Goal: Communication & Community: Answer question/provide support

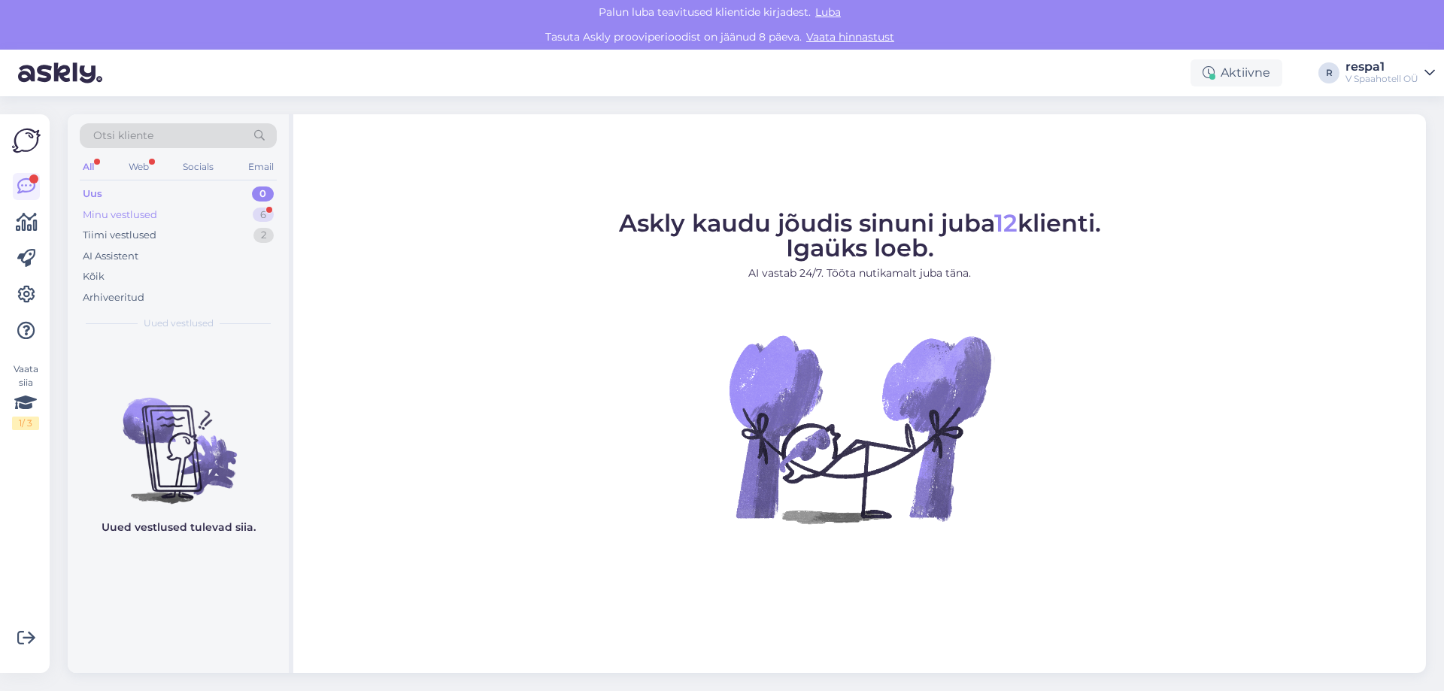
click at [190, 208] on div "Minu vestlused 6" at bounding box center [178, 215] width 197 height 21
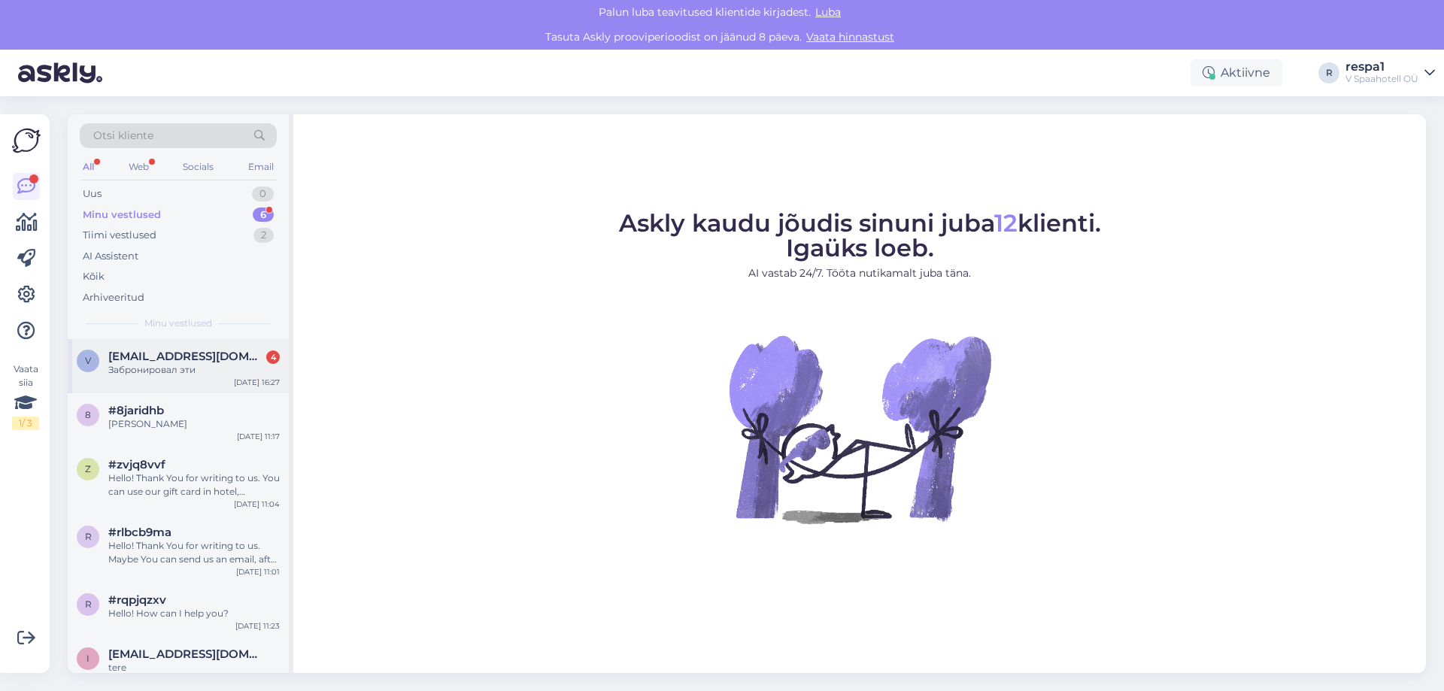
click at [175, 378] on div "v [EMAIL_ADDRESS][DOMAIN_NAME] 4 Забронировал эти [DATE] 16:27" at bounding box center [178, 366] width 221 height 54
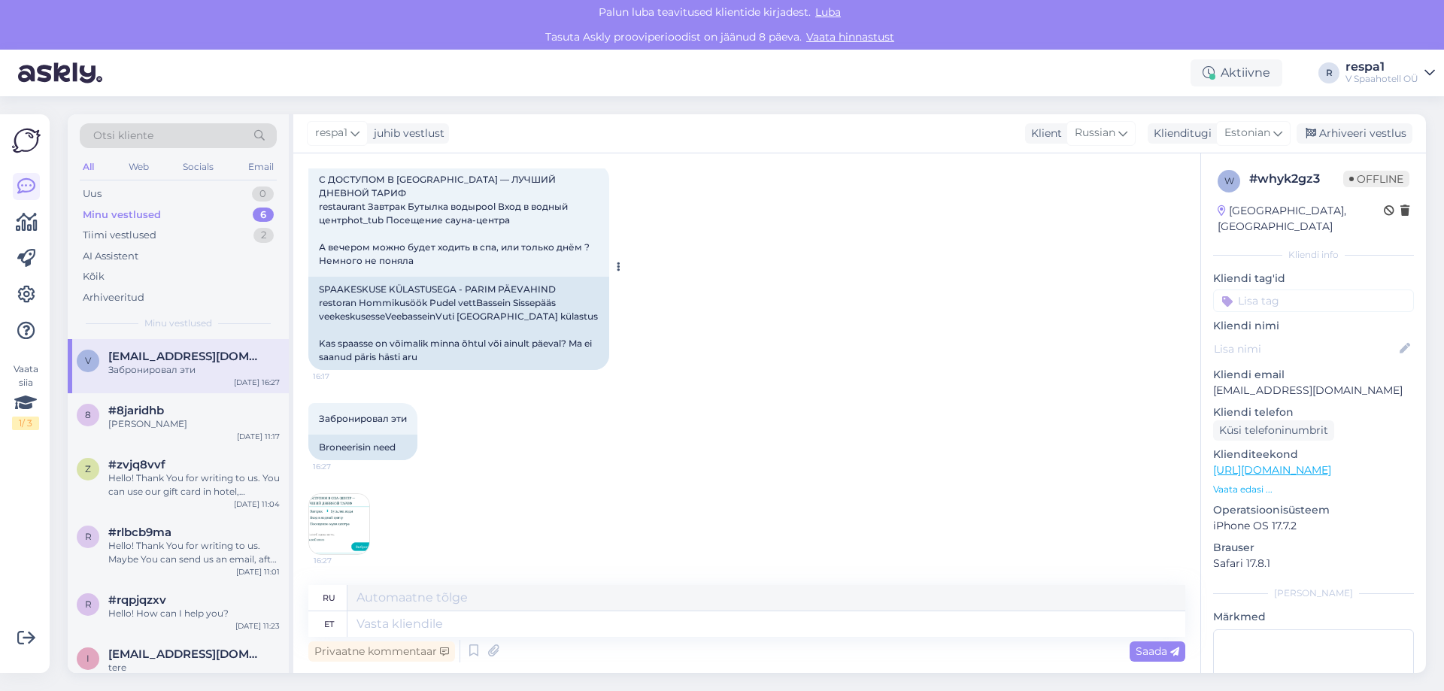
scroll to position [2255, 0]
click at [339, 533] on img at bounding box center [339, 524] width 60 height 60
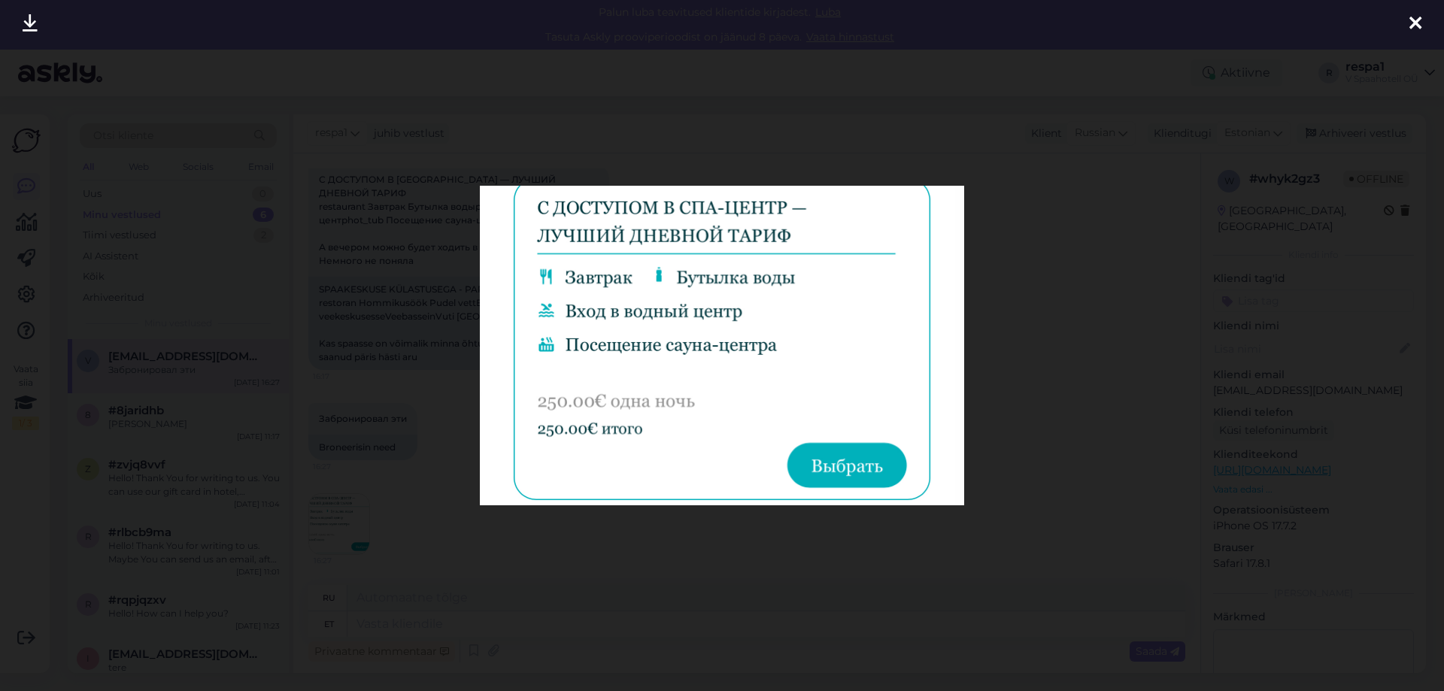
click at [1413, 23] on icon at bounding box center [1416, 24] width 12 height 20
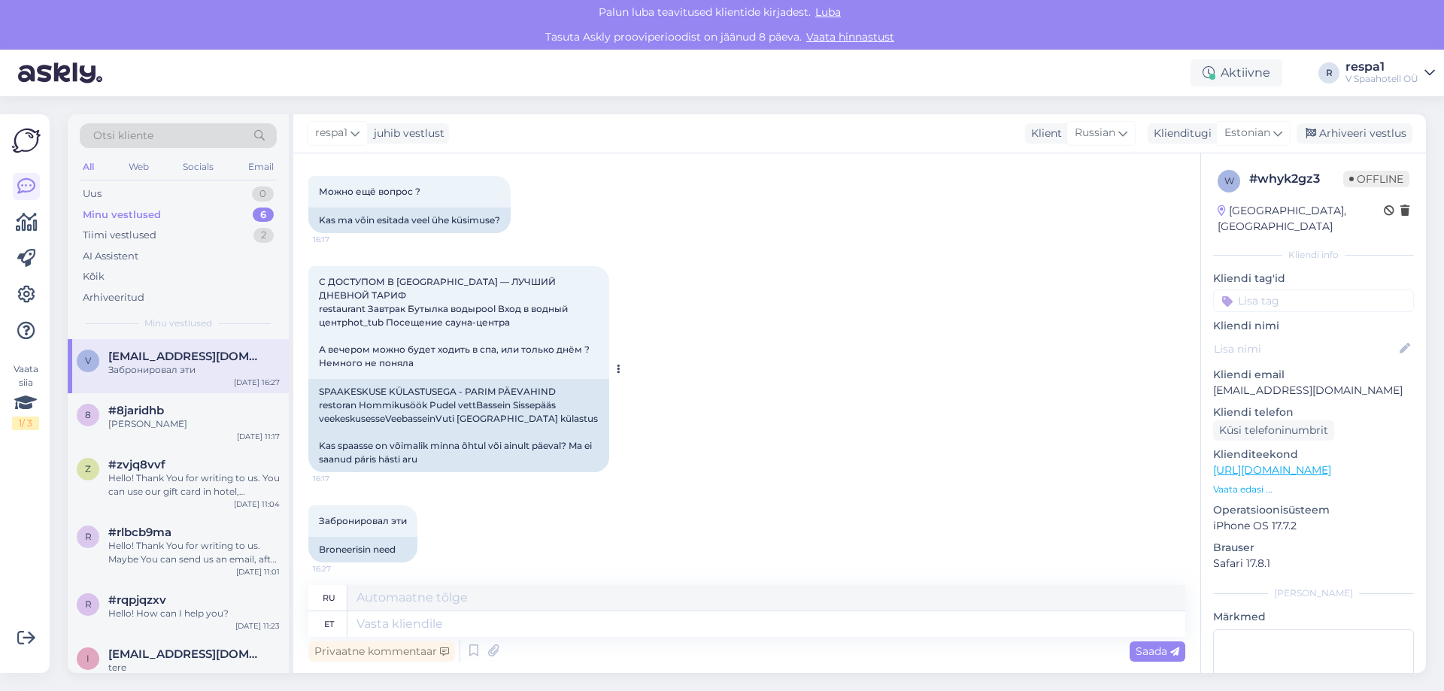
scroll to position [2105, 0]
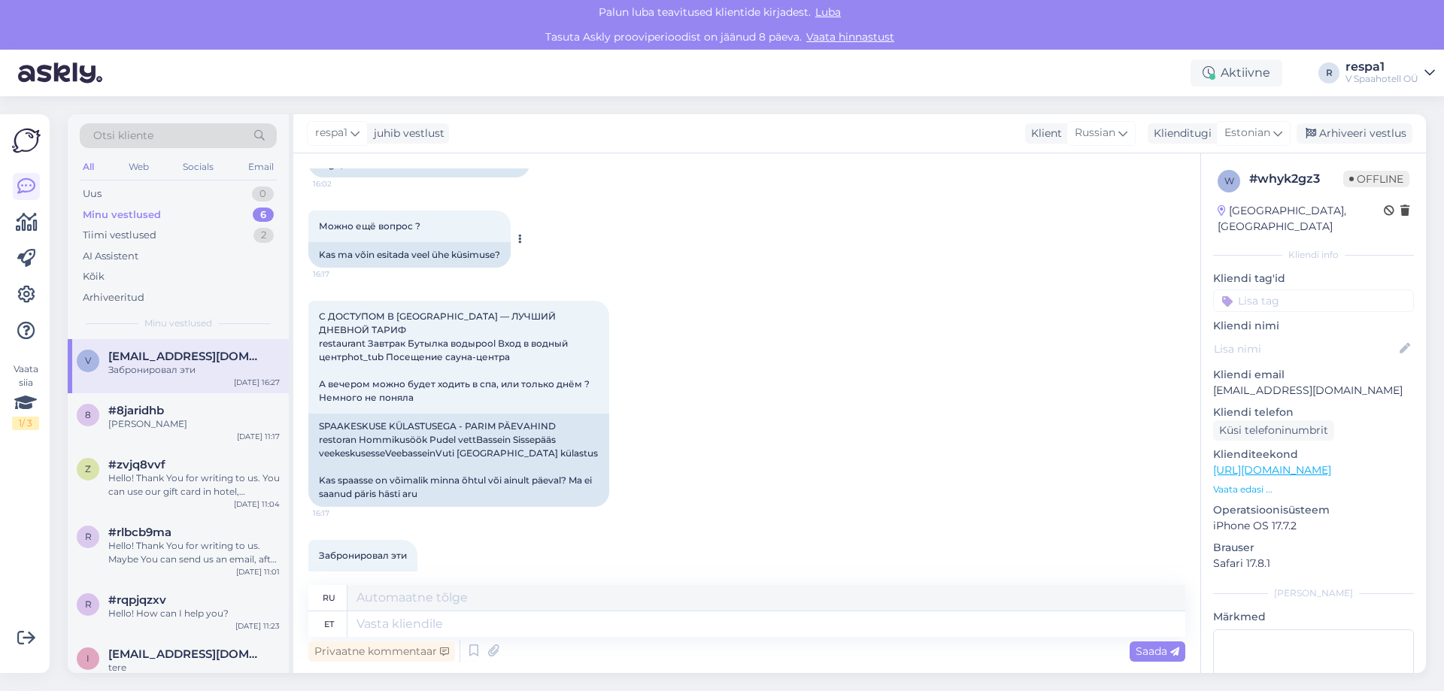
click at [524, 246] on button at bounding box center [519, 239] width 9 height 14
click at [779, 407] on div "С ДОСТУПОМ В [GEOGRAPHIC_DATA] — ЛУЧШИЙ ДНЕВНОЙ ТАРИФ restaurant Завтрак Бутылк…" at bounding box center [746, 403] width 877 height 239
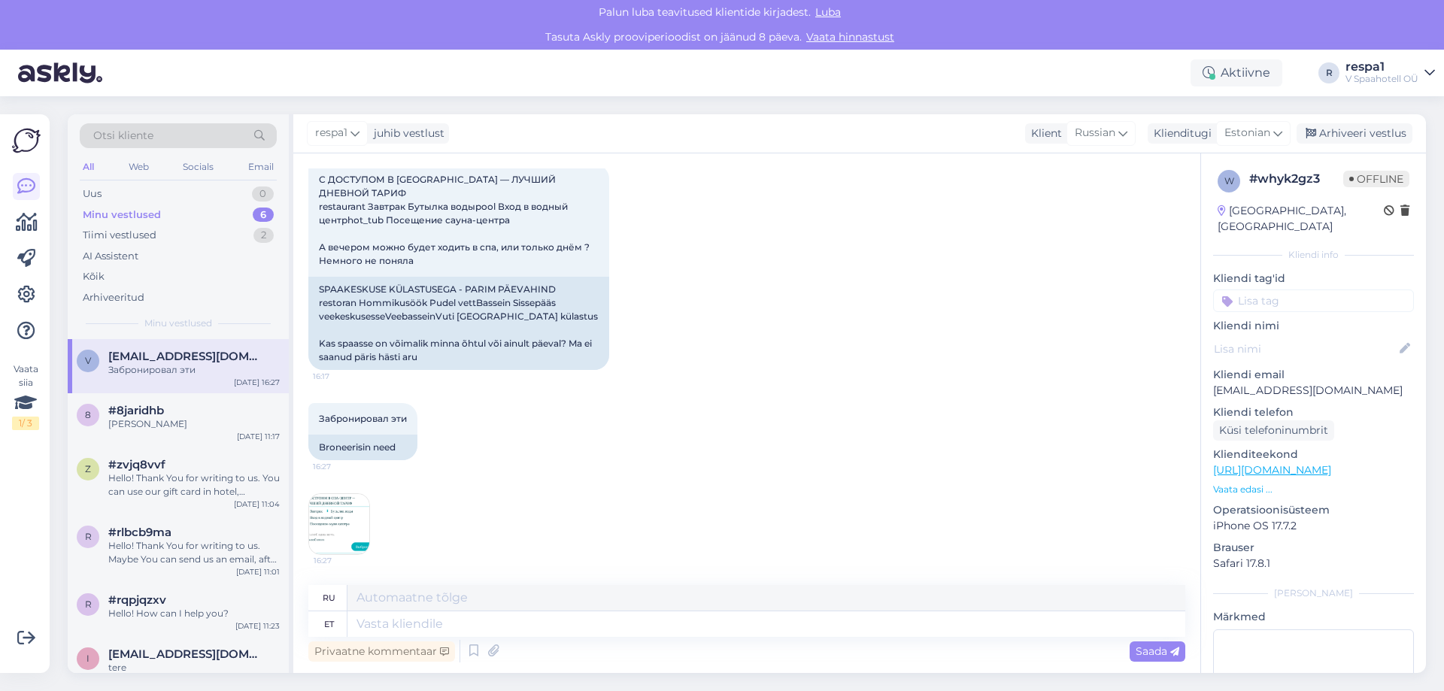
scroll to position [2255, 0]
click at [423, 621] on textarea at bounding box center [767, 625] width 838 height 26
type textarea "Tere!"
type textarea "Привет!"
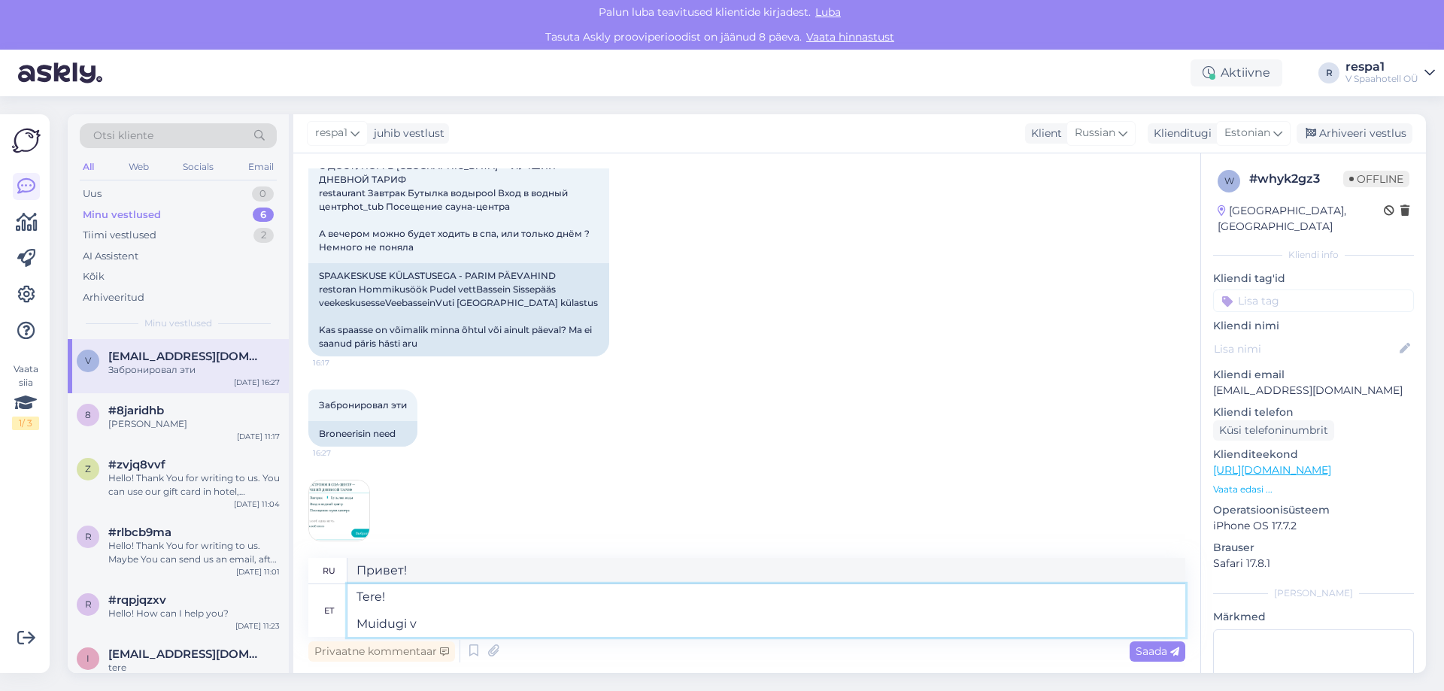
type textarea "Tere! Muidugi võ"
type textarea "Привет! Конечно"
type textarea "Tere! Muidugi [PERSON_NAME]"
type textarea "Привет! Конечно, можешь."
type textarea "Tere! Muidugi võite küsida."
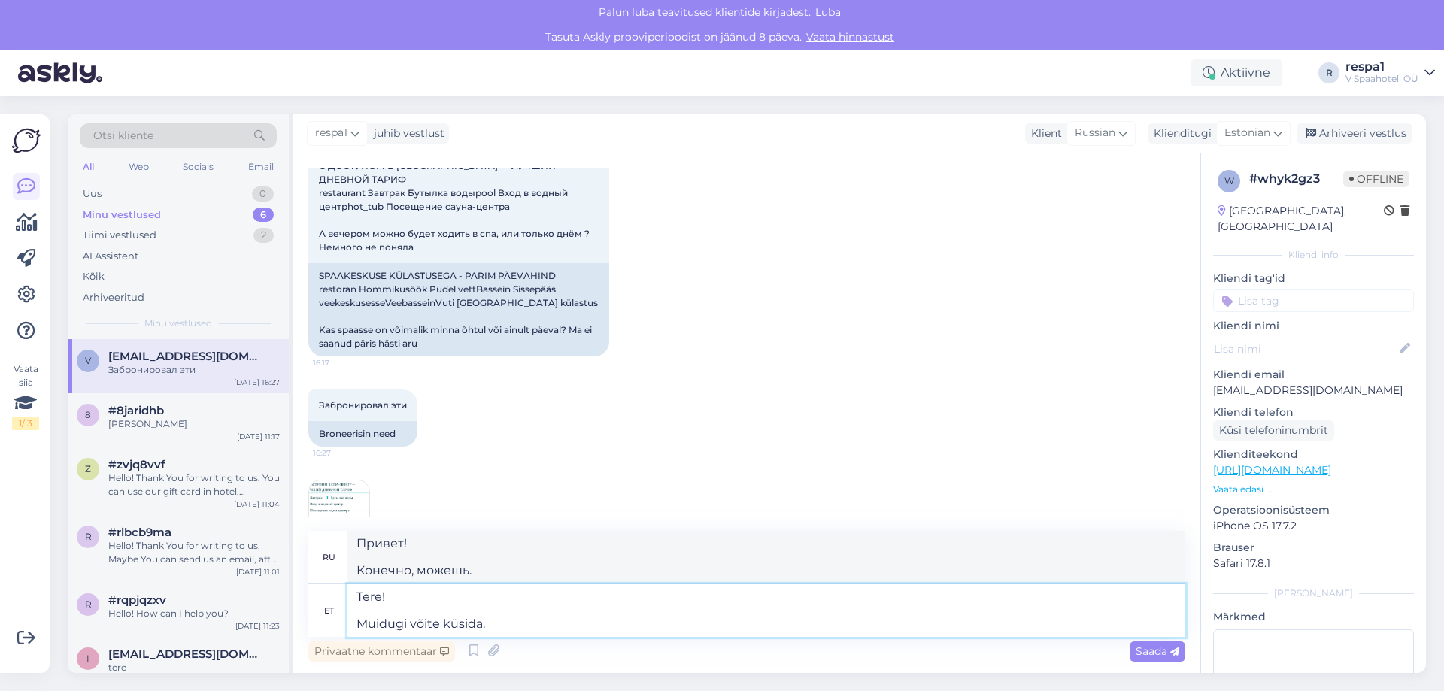
type textarea "Здравствуйте! Конечно, вы можете спросить."
type textarea "Tere! Muidugi võite küsida. Spaasse s"
type textarea "Привет! Конечно, можешь спросить."
type textarea "Tere! Muidugi võite küsida. Spaasse saate"
type textarea "Привет! Конечно, можешь спросить. Можешь пойти в спа."
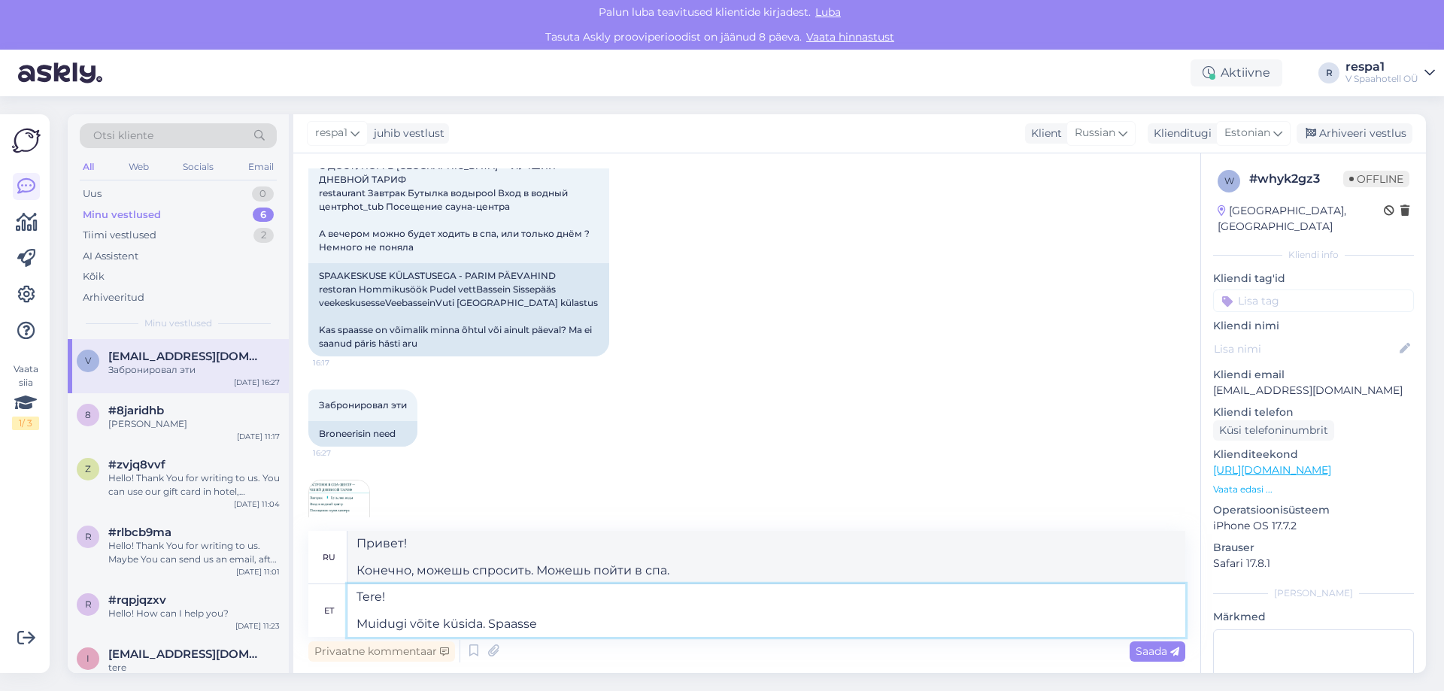
type textarea "Tere! Muidugi võite küsida. Spaass"
type textarea "Привет! Конечно, можешь спросить."
type textarea "Tere! Muidugi võite küsida. Spaad s"
type textarea "Привет! Конечно, можешь спросить. Спа"
type textarea "Tere! Muidugi võite küsida. Spaad saate k"
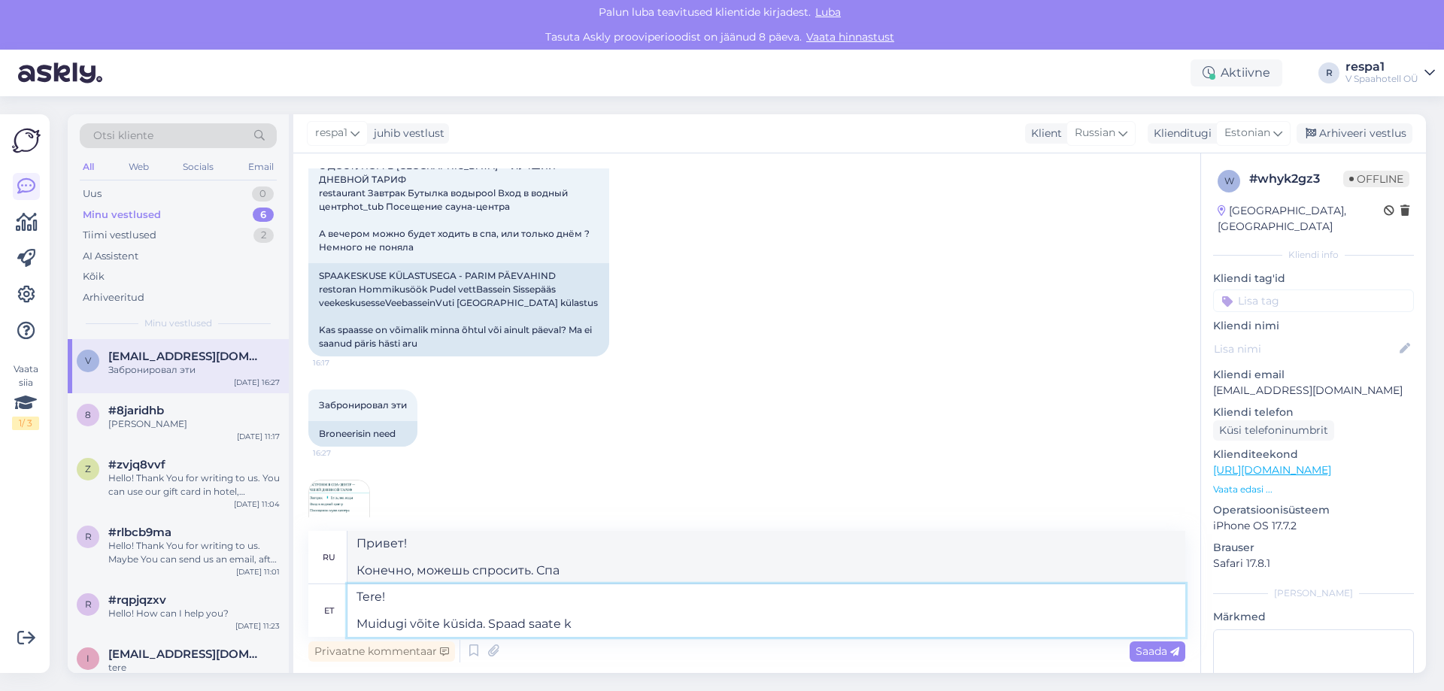
type textarea "Привет! Конечно, можешь спросить. Можно получить спа."
type textarea "Tere! Muidugi võite küsida. Spaad saate kasutada"
type textarea "Здравствуйте! Конечно, можете спросить. Вы можете воспользоваться спа."
type textarea "Tere! Muidugi võite küsida. Spaad saate kasutada hotell"
type textarea "Здравствуйте! Конечно, можете спросить. Вы можете воспользоваться спа-центром в…"
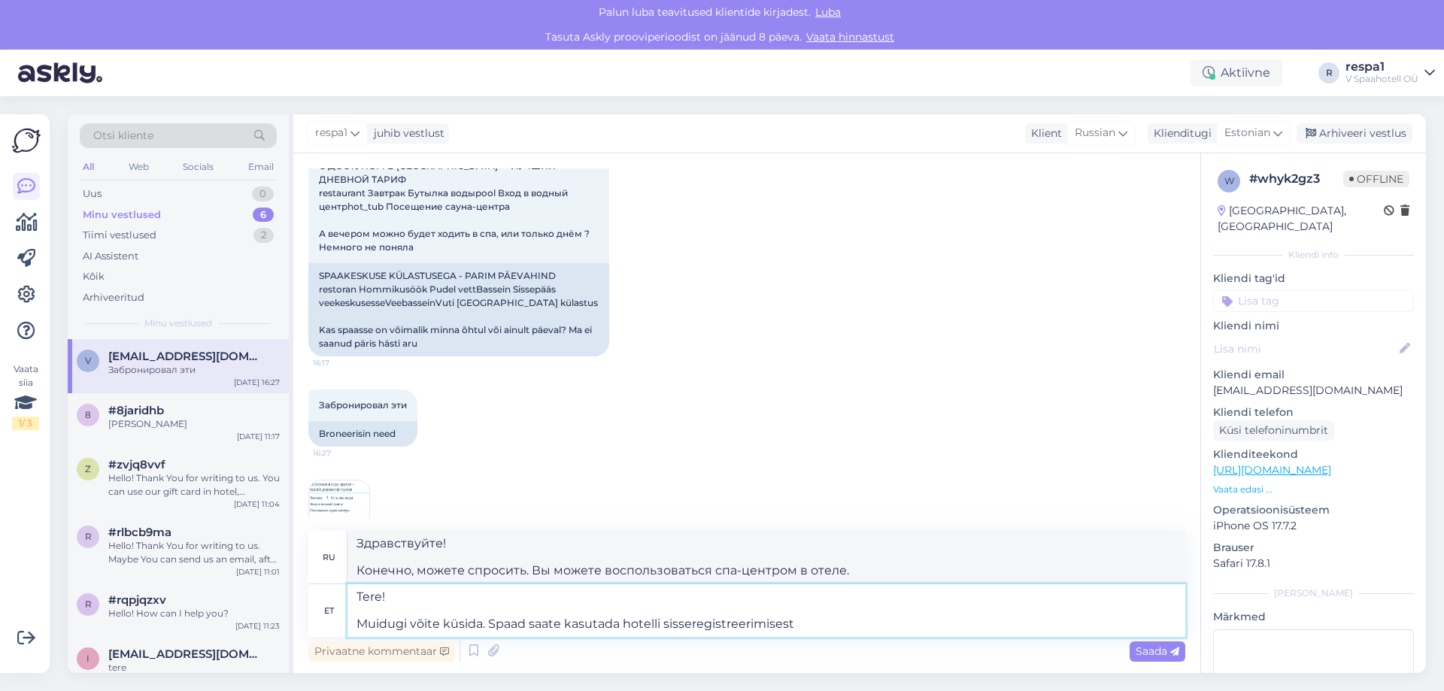
type textarea "Tere! Muidugi võite küsida. Spaad saate kasutada hotelli sisseregistreerimisest…"
type textarea "Здравствуйте! Конечно, можете спросить. Вы можете воспользоваться спа-центром п…"
type textarea "Tere! Muidugi võite küsida. Spaad saate kasutada hotelli sisseregistreerimisest…"
type textarea "Здравствуйте! Конечно, можете спросить. Вы можете пользоваться спа с момента за…"
click at [858, 624] on textarea "Tere! Muidugi võite küsida. Spaad saate kasutada hotelli sisseregistreerimisest…" at bounding box center [767, 611] width 838 height 53
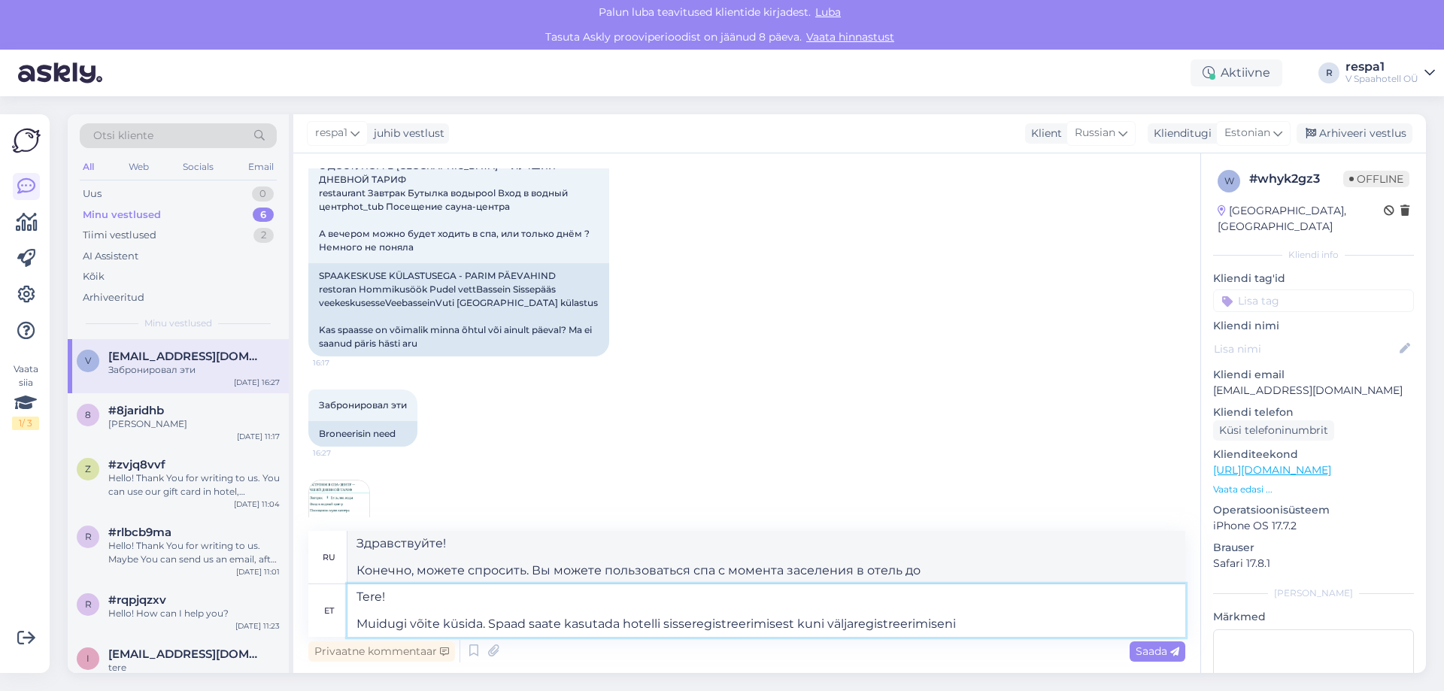
type textarea "Tere! Muidugi võite küsida. Spaad saate kasutada hotelli sisseregistreerimisest…"
type textarea "Здравствуйте! Конечно, можете спросить. Вы можете пользоваться спа с момента ре…"
type textarea "Tere! Muidugi võite küsida. Spaad saate kasutada hotelli sisseregistreerimisest…"
type textarea "Здравствуйте! Конечно, можете спросить. Вы можете пользоваться спа-центром с мо…"
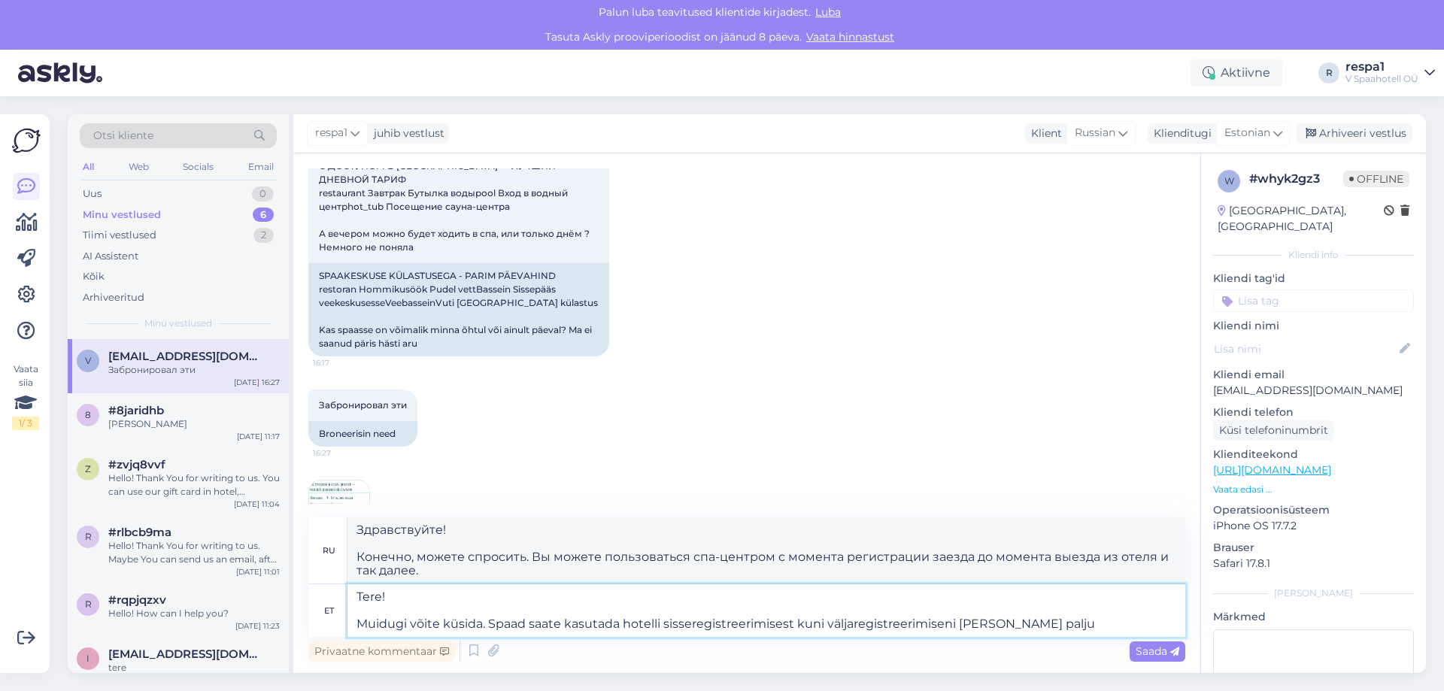
type textarea "Tere! Muidugi võite küsida. Spaad saate kasutada hotelli sisseregistreerimisest…"
type textarea "Здравствуйте! Конечно, можете спросить. Вы можете пользоваться спа с момента ре…"
type textarea "Tere! Muidugi võite küsida. Spaad saate kasutada hotelli sisseregistreerimisest…"
type textarea "Здравствуйте! Конечно, можете спросить. Вы можете пользоваться спа-центром с мо…"
type textarea "Tere! Muidugi võite küsida. Spaad saate kasutada hotelli sisseregistreerimisest…"
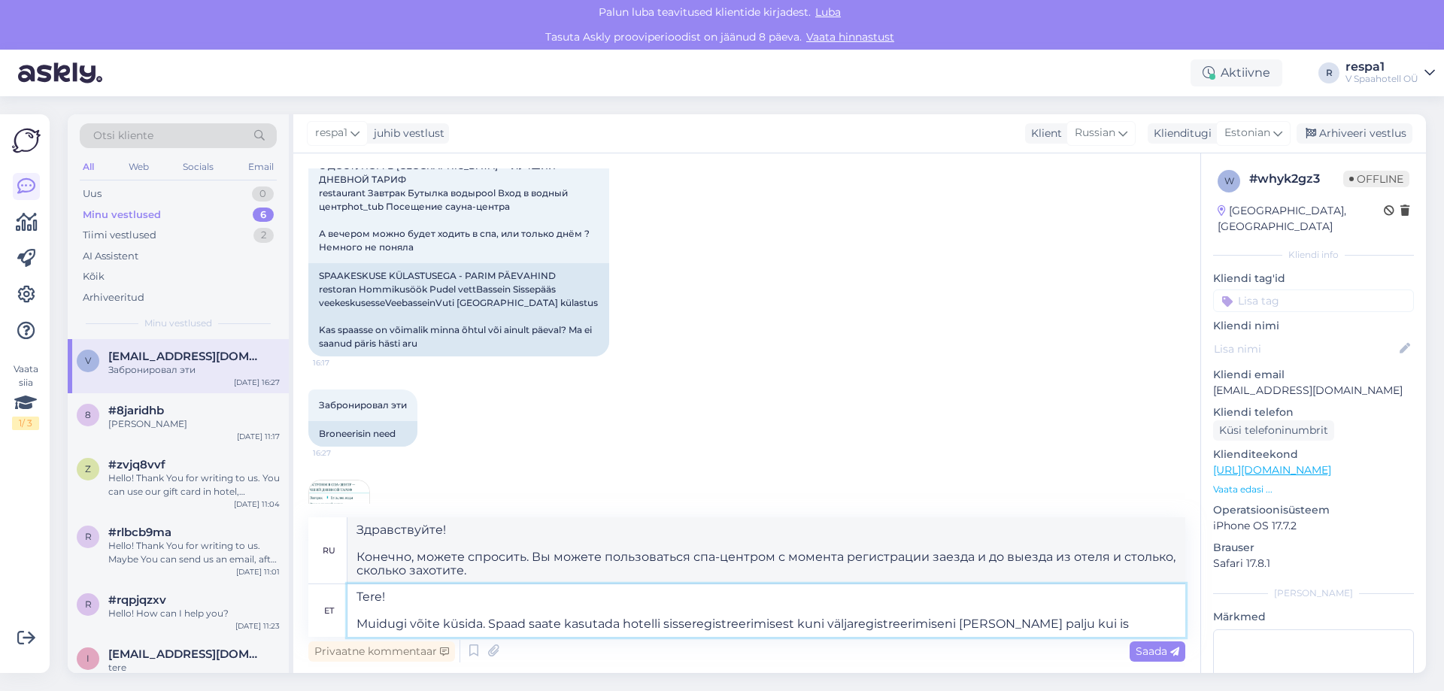
type textarea "Здравствуйте! Конечно, можете спросить. Вы можете пользоваться спа-центром с мо…"
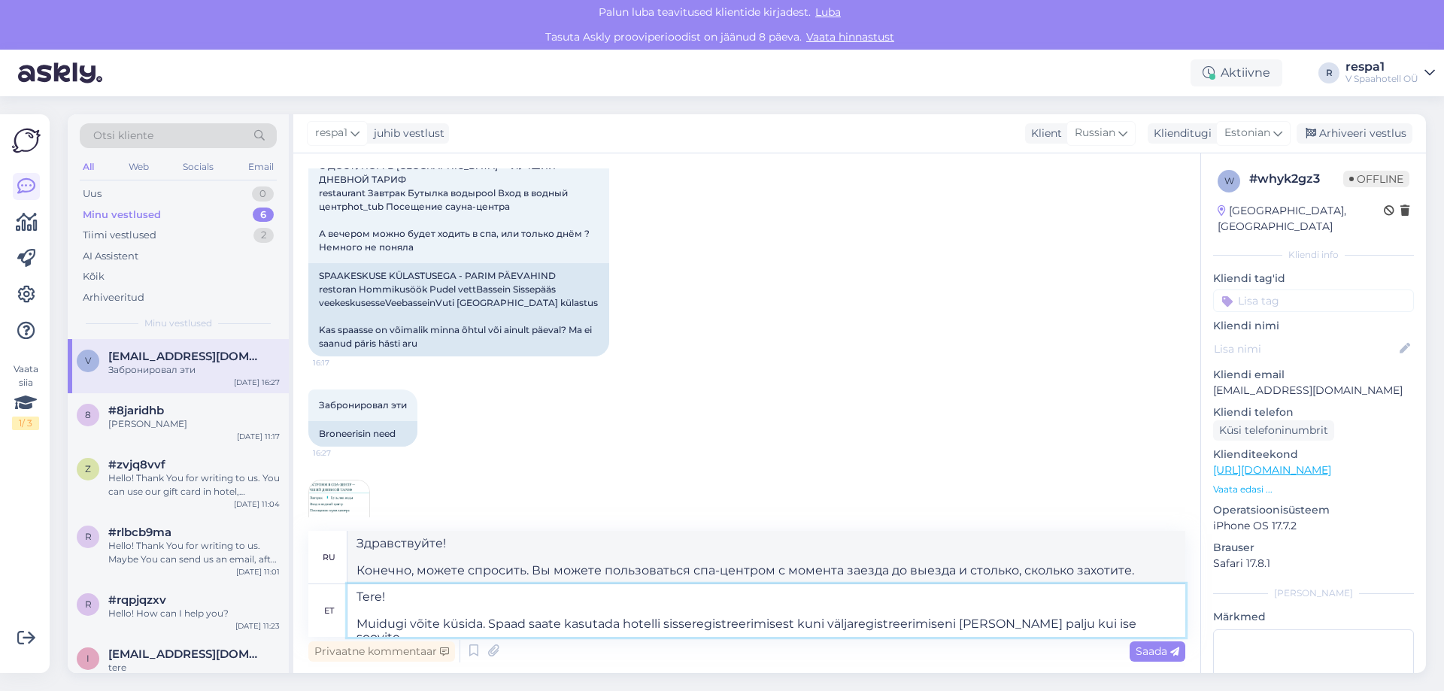
type textarea "Tere! Muidugi võite küsida. Spaad saate kasutada hotelli sisseregistreerimisest…"
type textarea "Здравствуйте! Конечно, можете спросить. Вы можете пользоваться спа-центром с мо…"
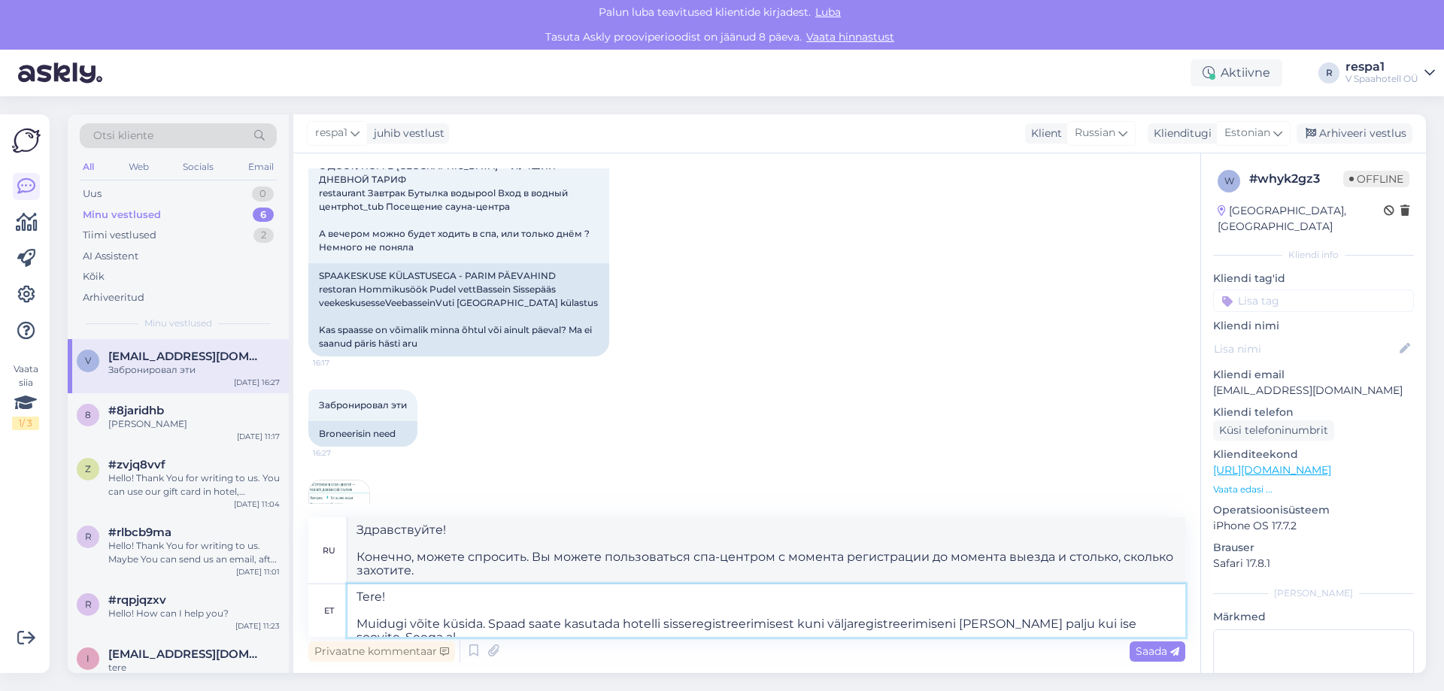
type textarea "Tere! Muidugi võite küsida. Spaad saate kasutada hotelli sisseregistreerimisest…"
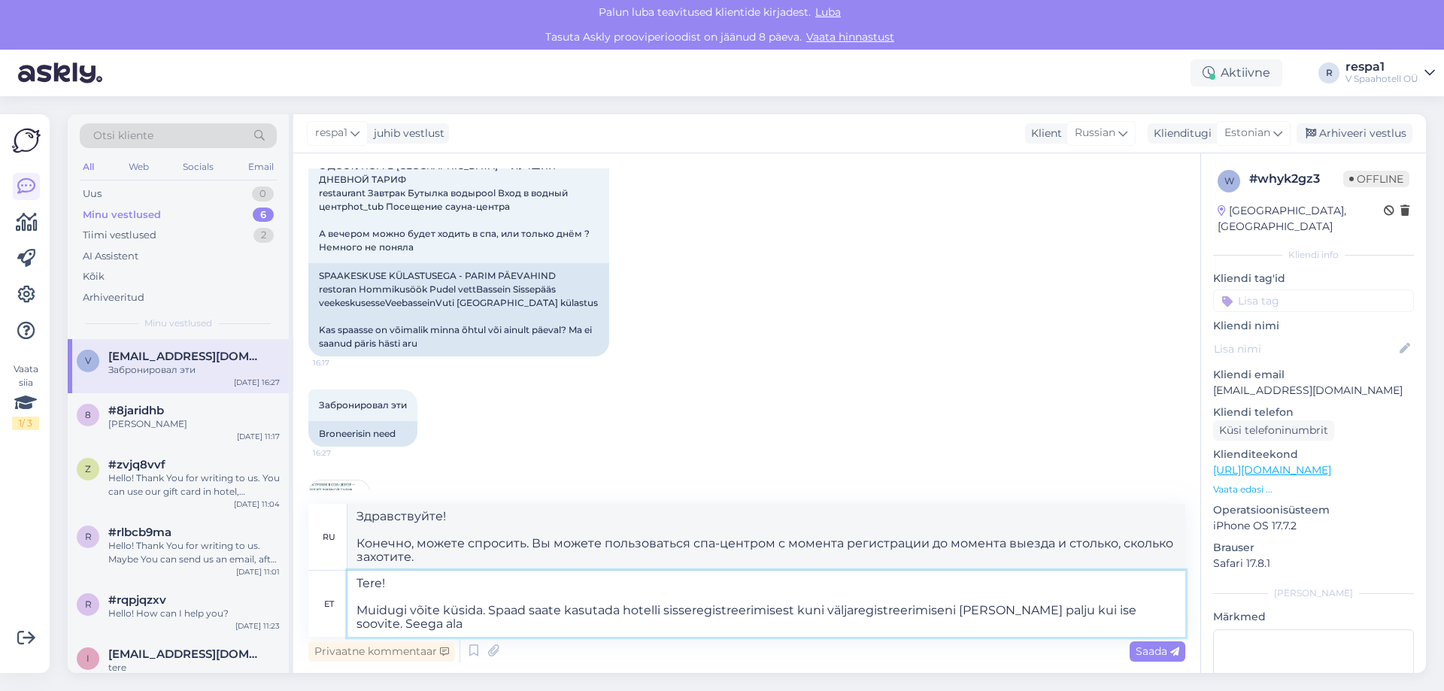
type textarea "Здравствуйте! Конечно, можете спросить. Вы можете пользоваться спа-центром с мо…"
type textarea "Tere! Muidugi võite küsida. Spaad saate kasutada hotelli sisseregistreerimisest…"
type textarea "Здравствуйте! Конечно, можете спросить. Вы можете пользоваться спа-центром с мо…"
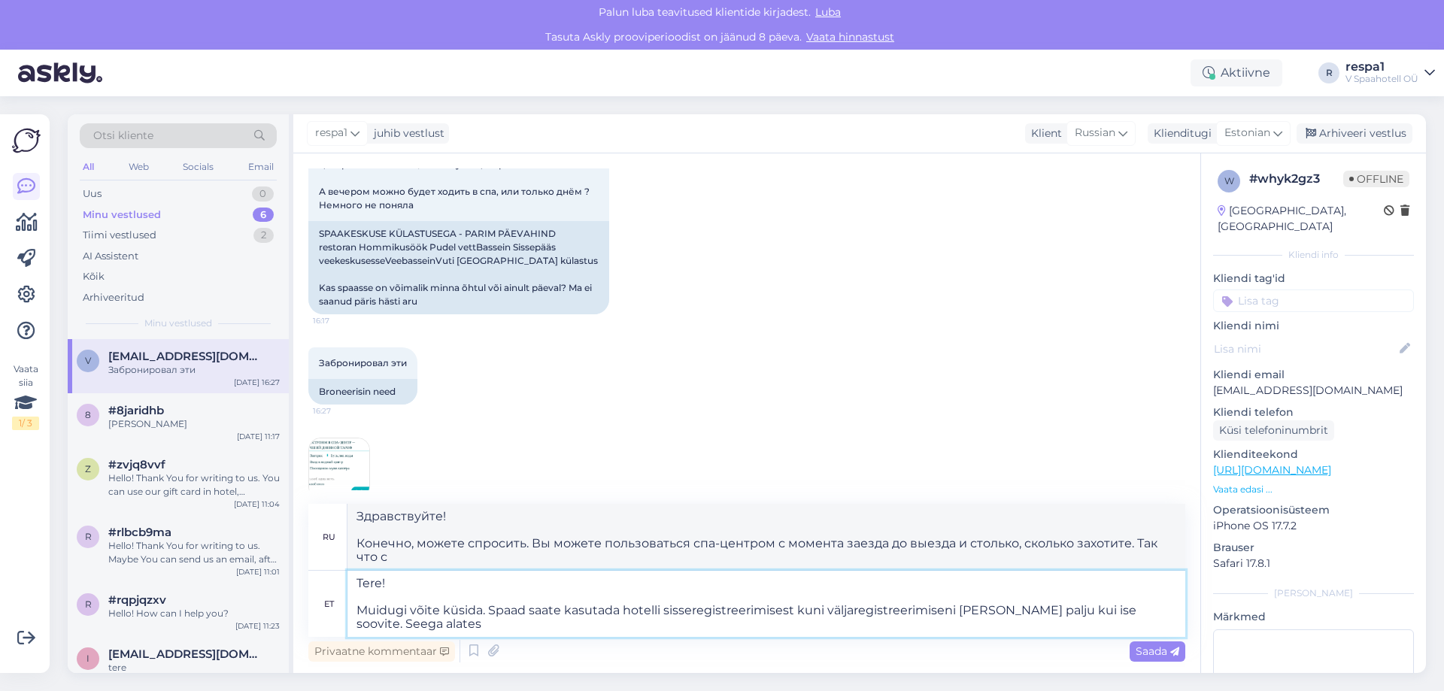
scroll to position [2337, 0]
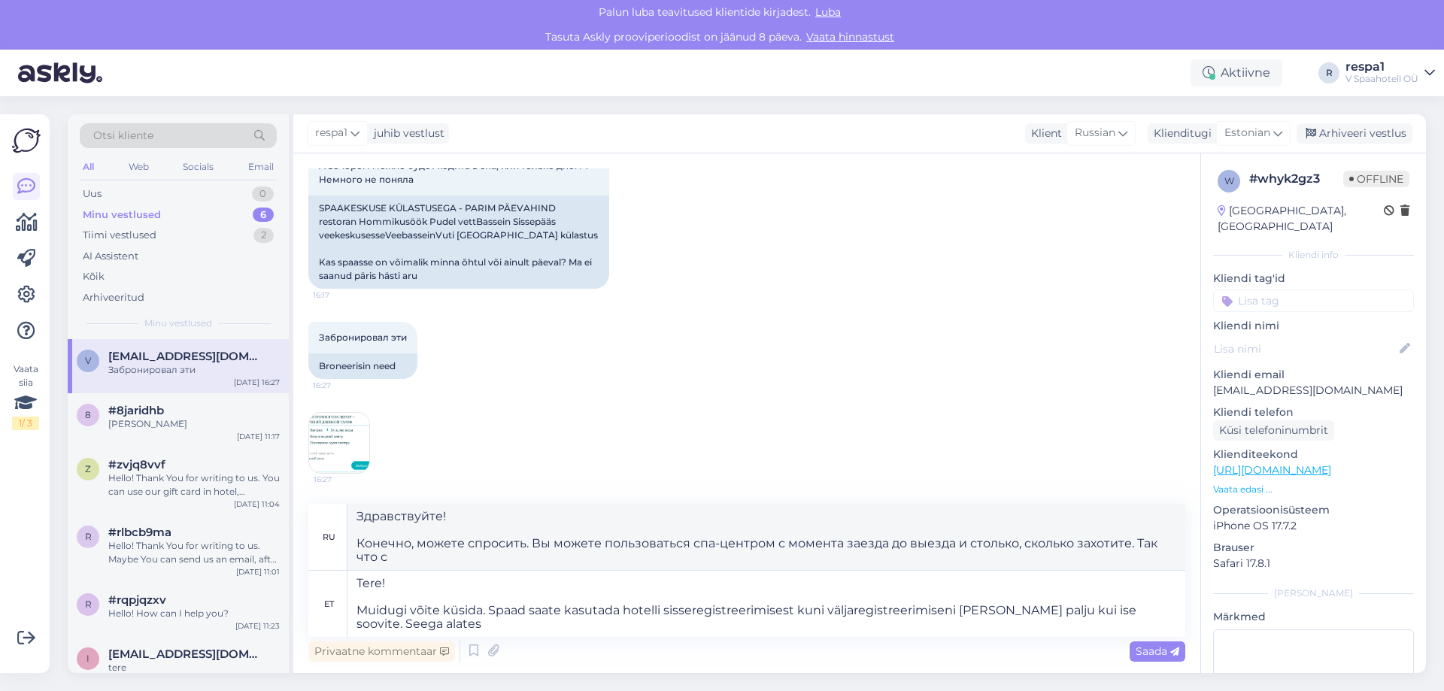
click at [324, 433] on img at bounding box center [339, 443] width 60 height 60
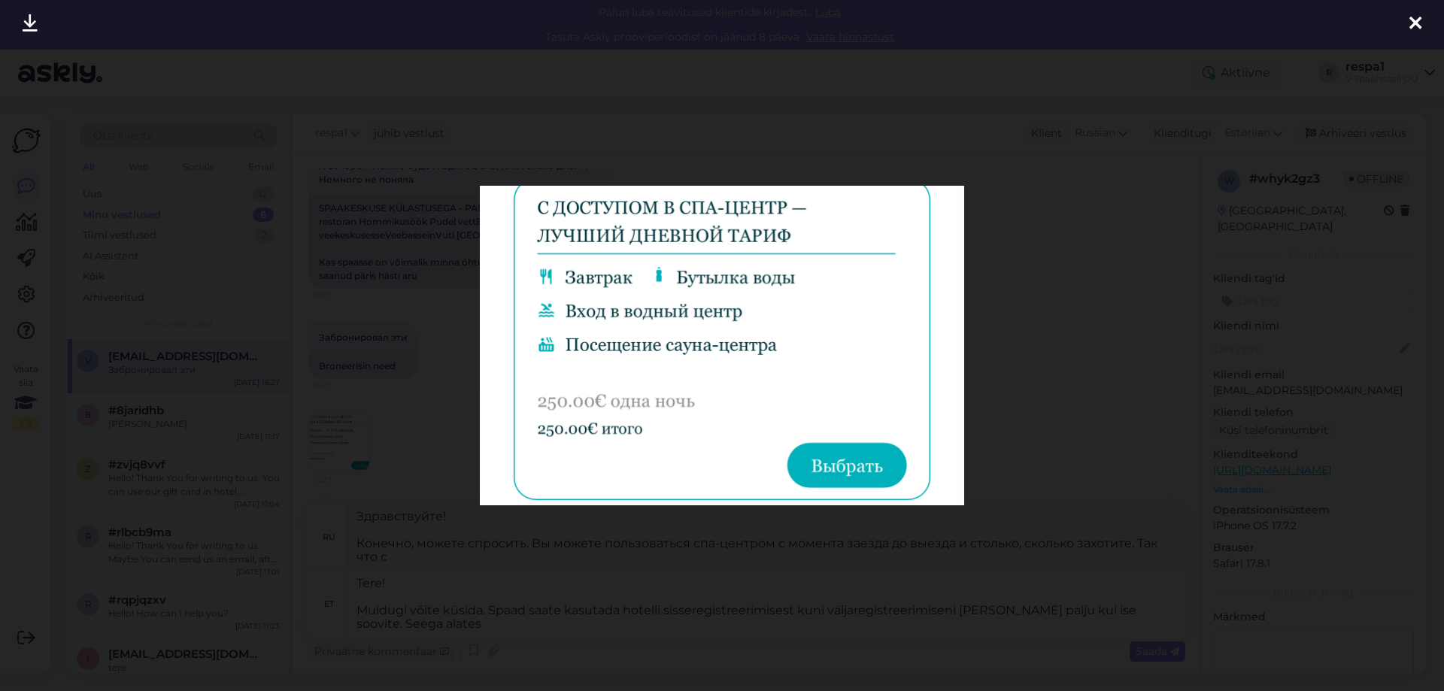
click at [1423, 24] on div at bounding box center [1416, 23] width 30 height 47
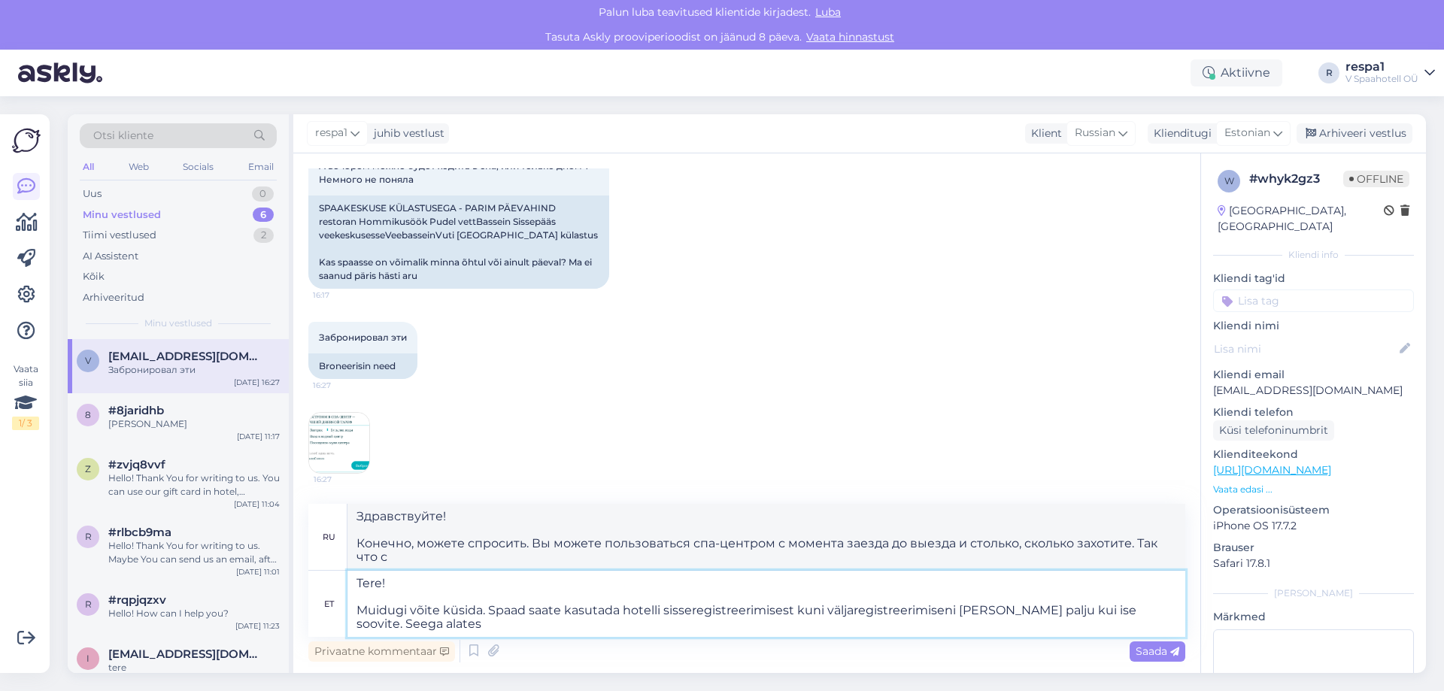
click at [460, 627] on textarea "Tere! Muidugi võite küsida. Spaad saate kasutada hotelli sisseregistreerimisest…" at bounding box center [767, 604] width 838 height 66
drag, startPoint x: 440, startPoint y: 625, endPoint x: 1112, endPoint y: 614, distance: 671.9
click at [1112, 614] on textarea "Tere! Muidugi võite küsida. Spaad saate kasutada hotelli sisseregistreerimisest…" at bounding box center [767, 604] width 838 height 66
type textarea "Tere! Muidugi võite küsida. Spaad saate kasutada hotelli sisseregistreerimisest…"
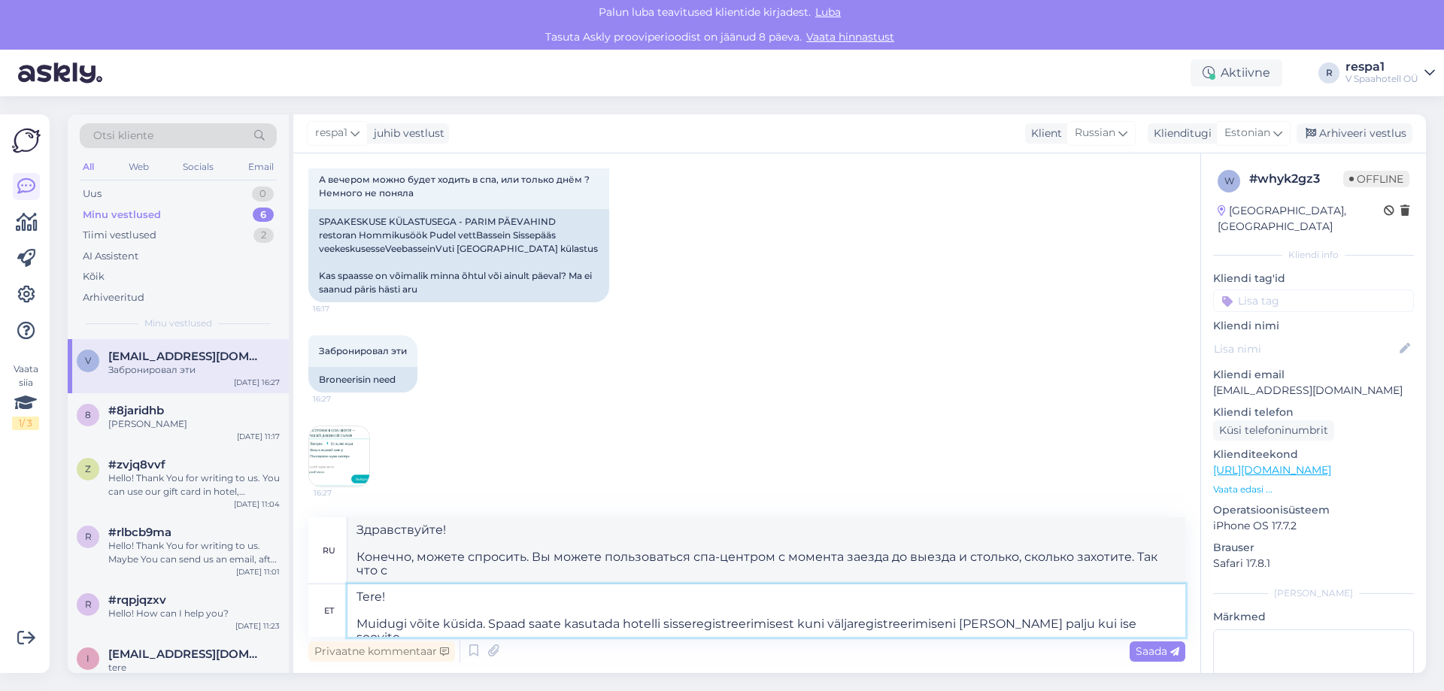
type textarea "Здравствуйте! Конечно, можете спросить. Вы можете пользоваться спа-центром с мо…"
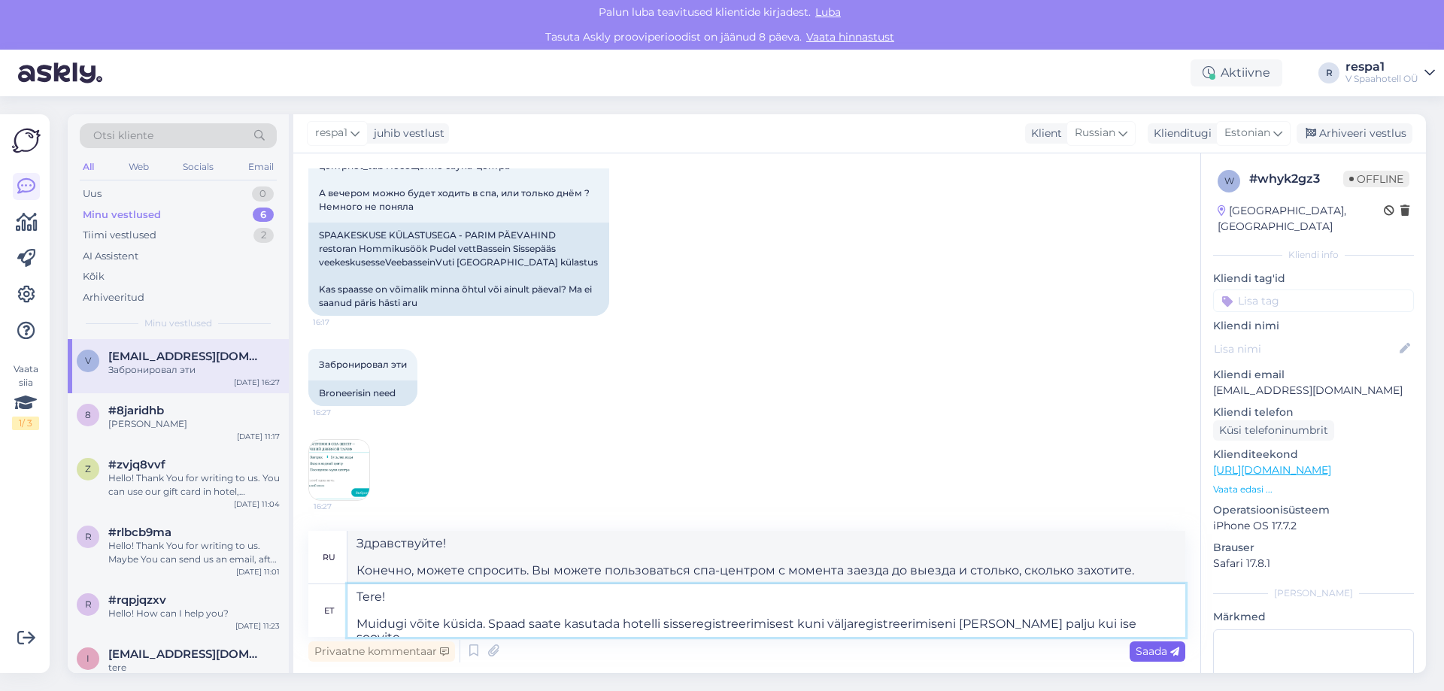
type textarea "Tere! Muidugi võite küsida. Spaad saate kasutada hotelli sisseregistreerimisest…"
click at [1155, 654] on span "Saada" at bounding box center [1158, 652] width 44 height 14
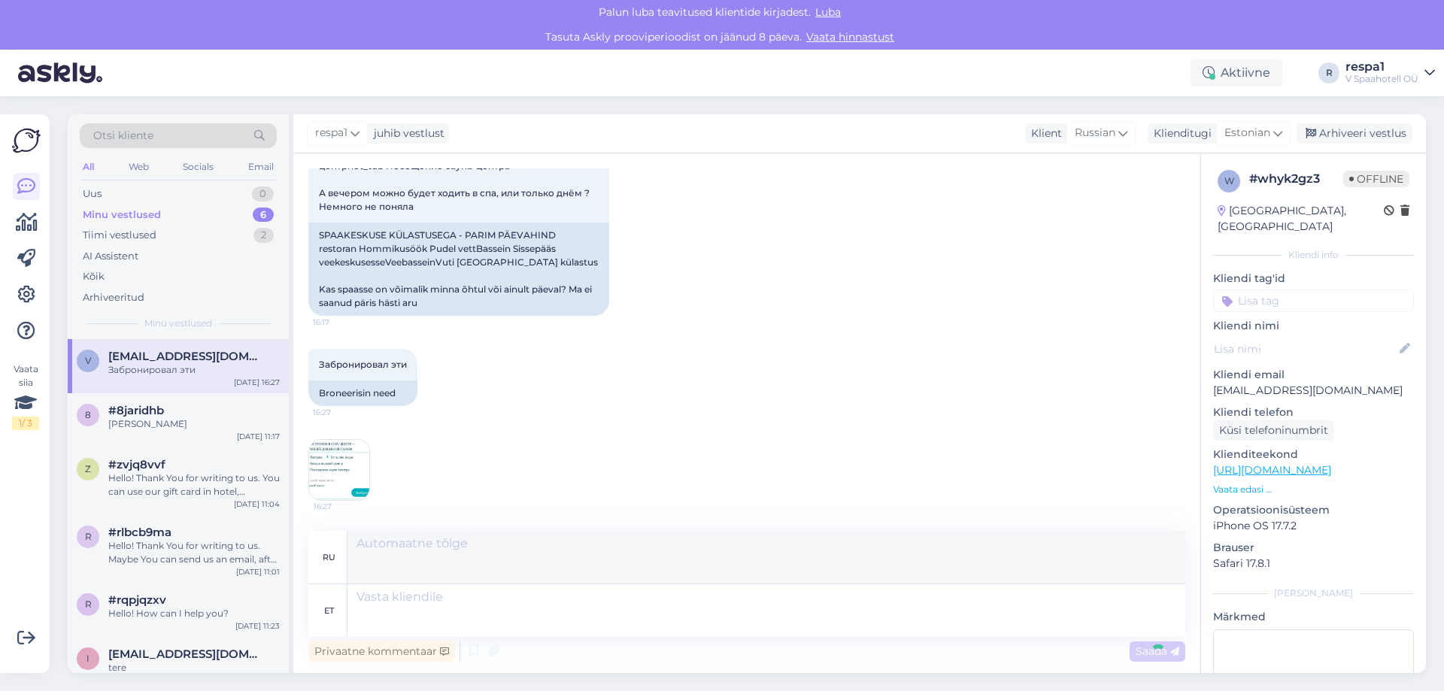
scroll to position [2454, 0]
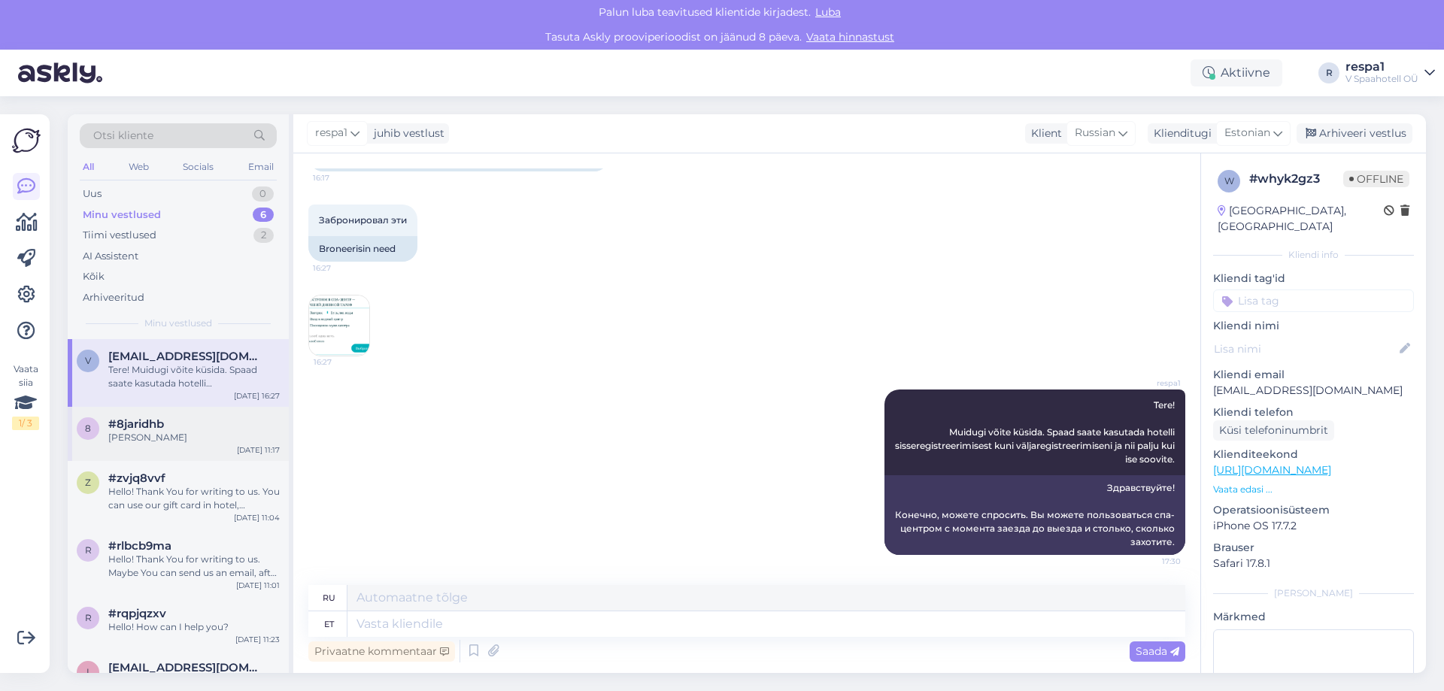
click at [158, 439] on div "[PERSON_NAME]" at bounding box center [194, 438] width 172 height 14
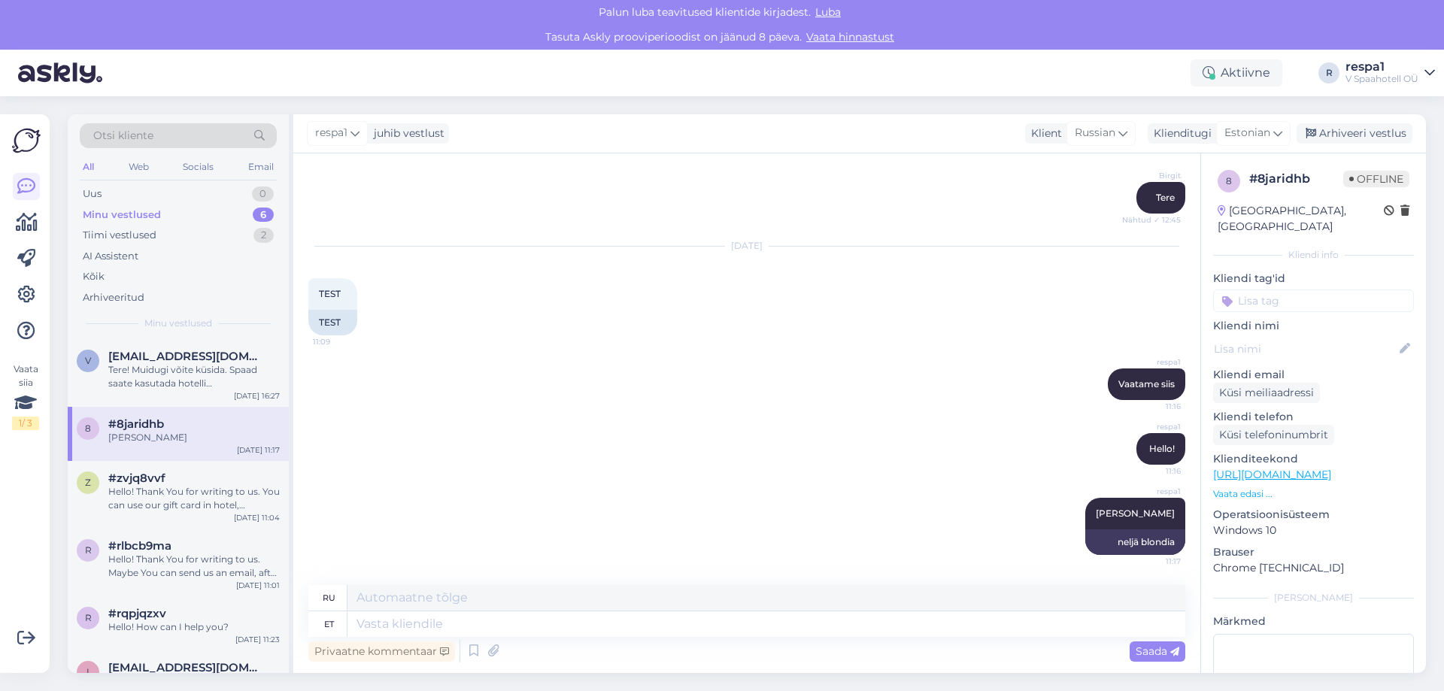
scroll to position [170, 0]
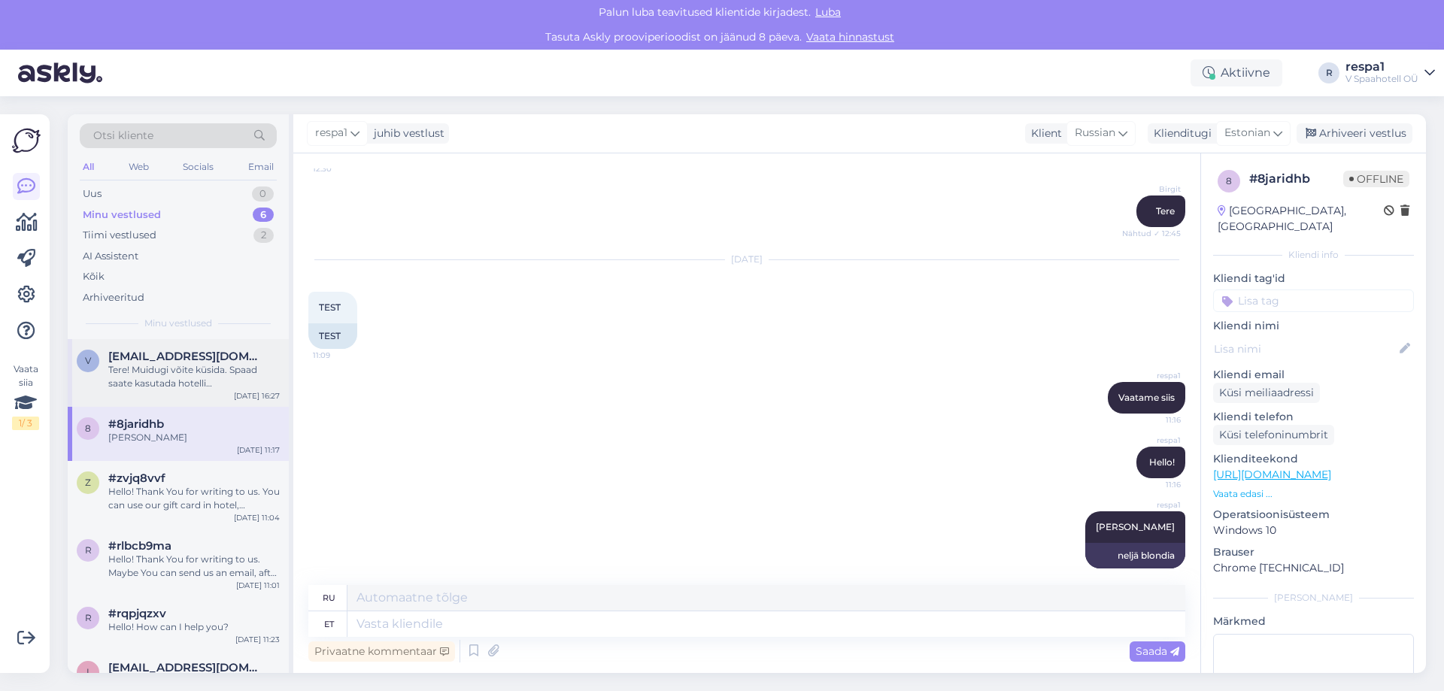
click at [194, 364] on div "Tere! Muidugi võite küsida. Spaad saate kasutada hotelli sisseregistreerimisest…" at bounding box center [194, 376] width 172 height 27
